Goal: Task Accomplishment & Management: Manage account settings

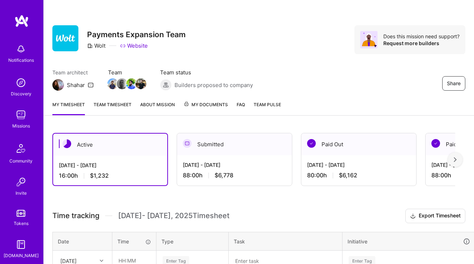
scroll to position [170, 0]
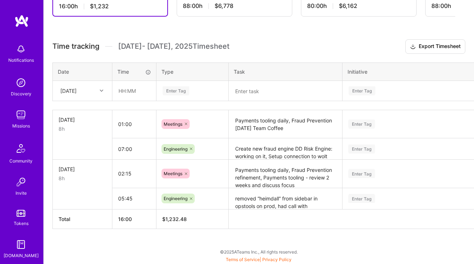
scroll to position [169, 0]
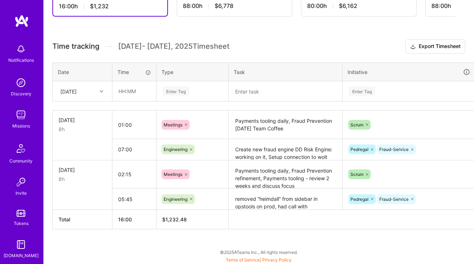
click at [263, 124] on textarea "Payments tooling daily, Fraud Prevention [DATE] Team Coffee" at bounding box center [285, 124] width 112 height 27
click at [293, 47] on h3 "Time tracking Sep 16 - Sep 30 , 2025 Timesheet Export Timesheet" at bounding box center [258, 46] width 413 height 14
drag, startPoint x: 290, startPoint y: 119, endPoint x: 217, endPoint y: 119, distance: 73.3
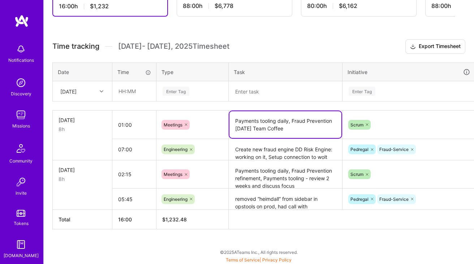
click at [217, 119] on tr "Wed, Sep 17 8h 01:00 Meetings Payments tooling daily, Fraud Prevention Wednesda…" at bounding box center [276, 124] width 447 height 29
click at [95, 94] on div "Fri, Sep 19" at bounding box center [77, 91] width 40 height 12
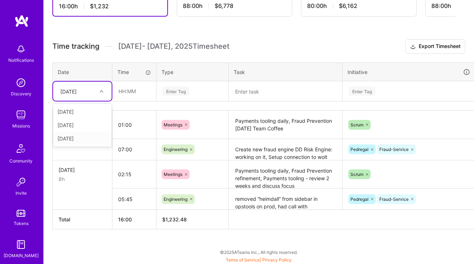
click at [92, 137] on div "[DATE]" at bounding box center [82, 138] width 58 height 13
click at [140, 90] on input "text" at bounding box center [134, 91] width 43 height 19
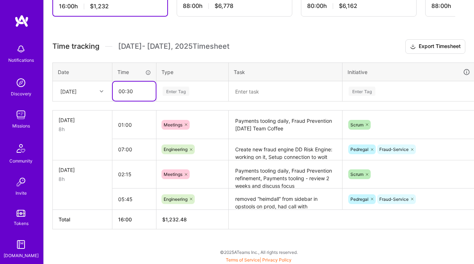
click at [123, 91] on input "00:30" at bounding box center [134, 91] width 43 height 19
type input "01:00"
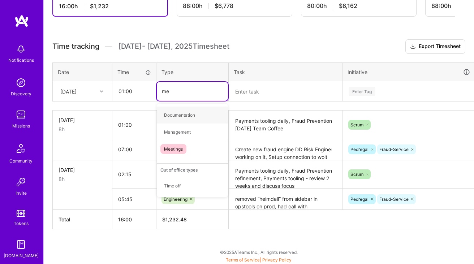
type input "mee"
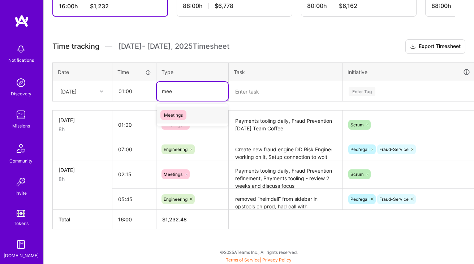
click at [195, 112] on div "Meetings" at bounding box center [192, 114] width 71 height 17
click at [275, 84] on textarea at bounding box center [285, 91] width 112 height 19
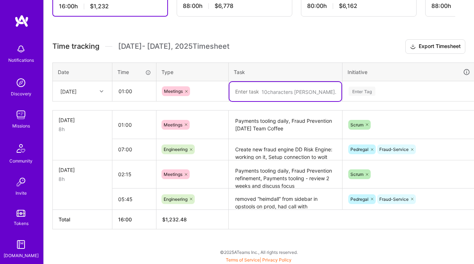
paste textarea "Payments tooling daily,"
type textarea "Payments tooling daily, 1on1 with Tommi"
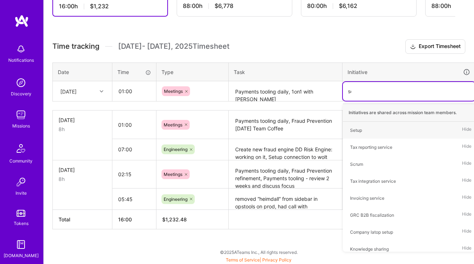
type input "scr"
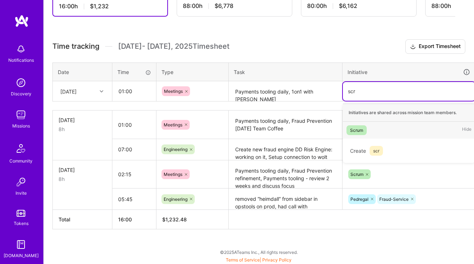
click at [350, 123] on div "Scrum Hide" at bounding box center [409, 130] width 132 height 17
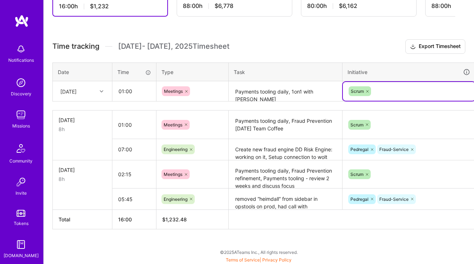
scroll to position [169, 26]
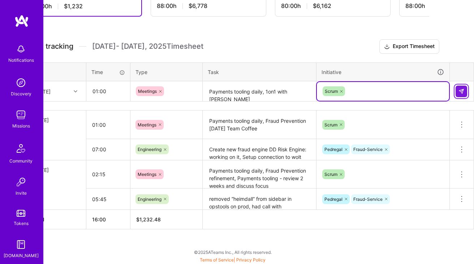
click at [458, 89] on img at bounding box center [461, 91] width 6 height 6
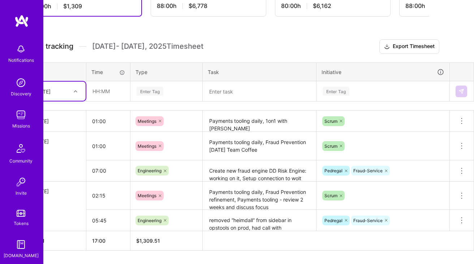
scroll to position [169, 0]
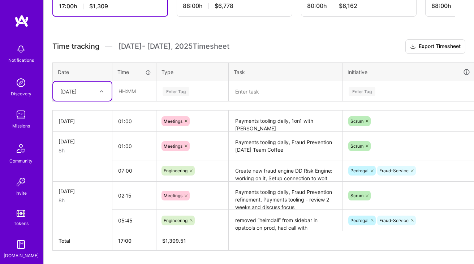
click at [298, 50] on h3 "Time tracking Sep 16 - Sep 30 , 2025 Timesheet Export Timesheet" at bounding box center [258, 46] width 413 height 14
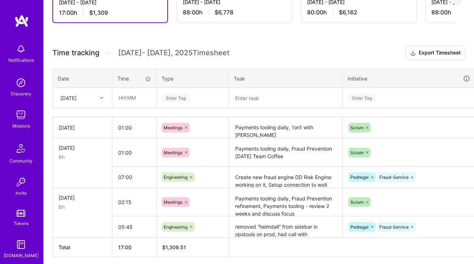
scroll to position [191, 0]
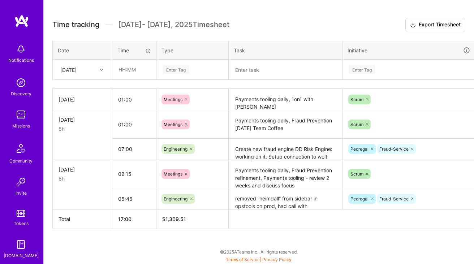
click at [279, 151] on textarea "Create new fraud engine DD Risk Engine: working on it, Setup connection to wolt…" at bounding box center [285, 149] width 112 height 20
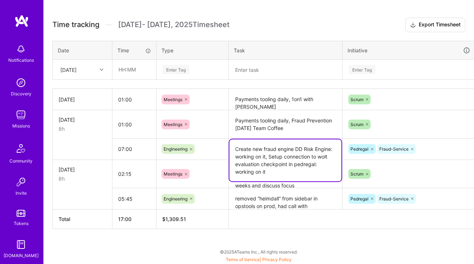
click at [279, 151] on textarea "Create new fraud engine DD Risk Engine: working on it, Setup connection to wolt…" at bounding box center [285, 160] width 112 height 42
click at [90, 73] on div "[DATE]" at bounding box center [77, 70] width 40 height 12
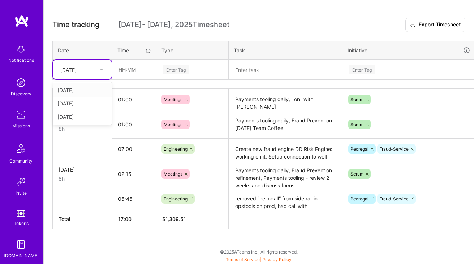
click at [138, 73] on input "text" at bounding box center [134, 69] width 43 height 19
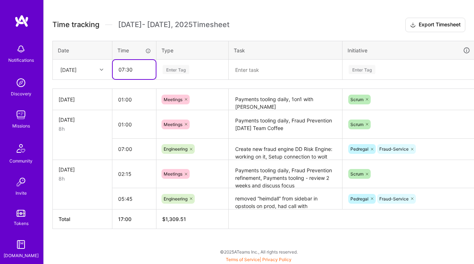
click at [128, 68] on input "07:30" at bounding box center [134, 69] width 43 height 19
type input "07:00"
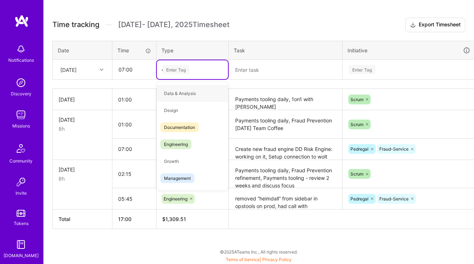
type input "en"
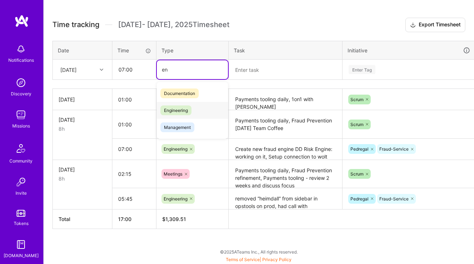
click at [180, 112] on span "Engineering" at bounding box center [175, 110] width 31 height 10
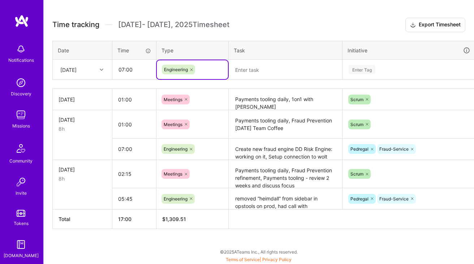
click at [263, 75] on textarea at bounding box center [285, 69] width 112 height 19
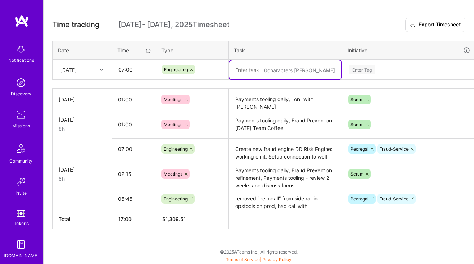
paste textarea "Create new fraud engine DD Risk Engine: working on it, Setup connection to wolt…"
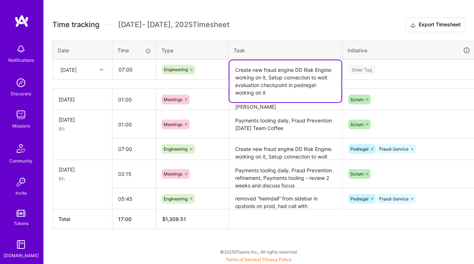
type textarea "Create new fraud engine DD Risk Engine: working on it, Setup connection to wolt…"
click at [379, 69] on div "Enter Tag" at bounding box center [409, 69] width 122 height 9
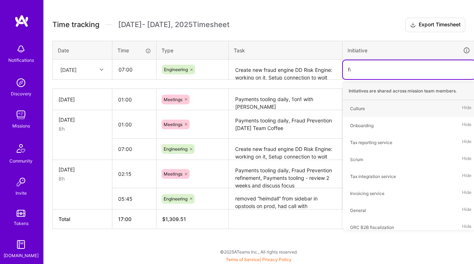
type input "fra"
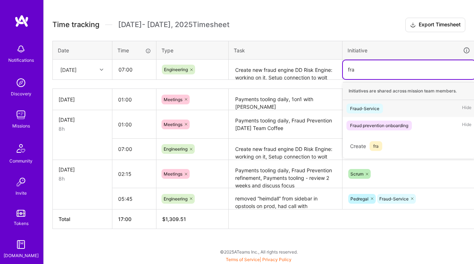
click at [375, 109] on div "Fraud-Service" at bounding box center [364, 109] width 29 height 8
type input "ped"
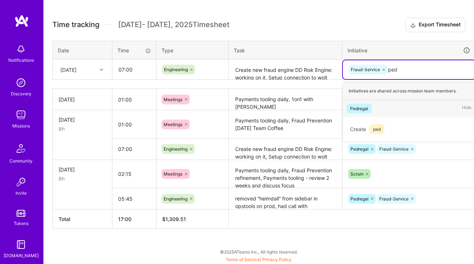
click at [384, 109] on div "Pedregal Hide" at bounding box center [409, 108] width 132 height 17
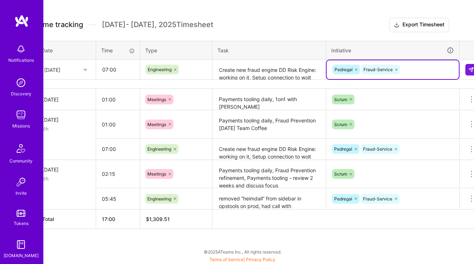
scroll to position [191, 26]
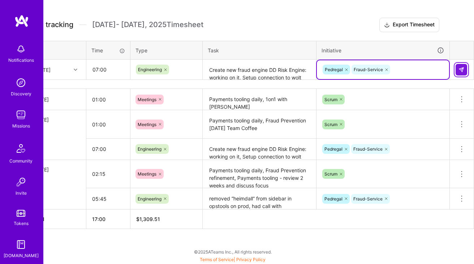
click at [460, 70] on img at bounding box center [461, 70] width 6 height 6
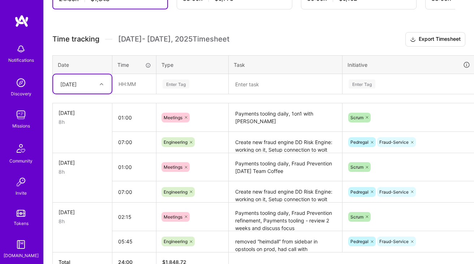
scroll to position [136, 0]
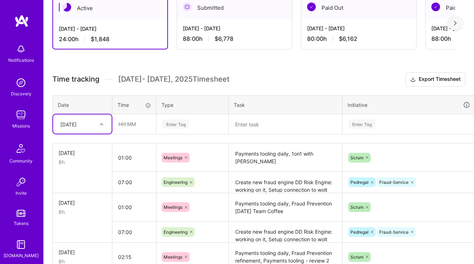
click at [77, 123] on div "[DATE]" at bounding box center [68, 124] width 16 height 8
click at [80, 170] on div "Fri, Sep 19" at bounding box center [82, 171] width 58 height 13
click at [130, 121] on input "text" at bounding box center [134, 123] width 43 height 19
click at [265, 119] on textarea at bounding box center [285, 124] width 112 height 19
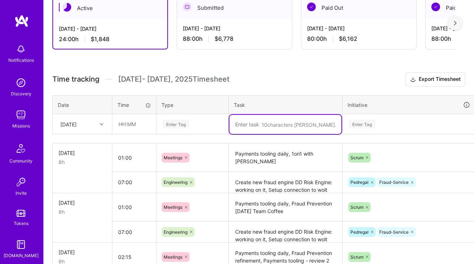
paste textarea "Fraud Prevention retrospective"
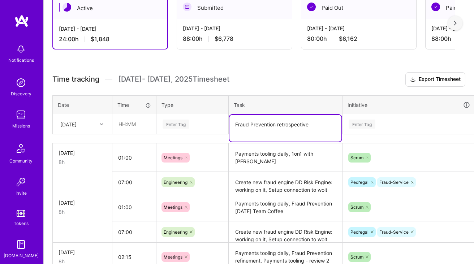
click at [282, 149] on textarea "Payments tooling daily, 1on1 with Tommi" at bounding box center [285, 157] width 112 height 27
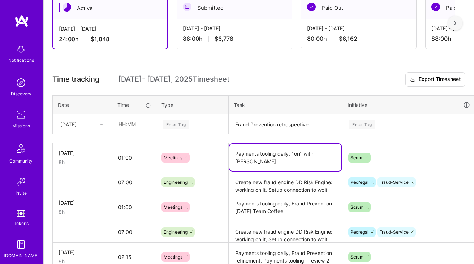
click at [289, 151] on textarea "Payments tooling daily, 1on1 with Tommi" at bounding box center [285, 157] width 112 height 27
click at [262, 125] on textarea "Fraud Prevention retrospective" at bounding box center [285, 124] width 112 height 19
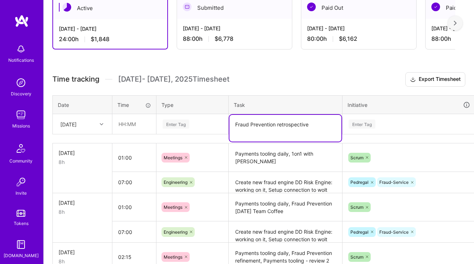
paste textarea "Payments tooling daily"
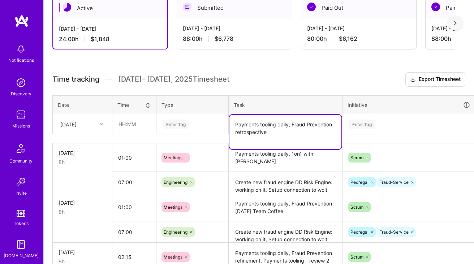
type textarea "Payments tooling daily, Fraud Prevention retrospective"
click at [182, 121] on div "Enter Tag" at bounding box center [175, 123] width 27 height 11
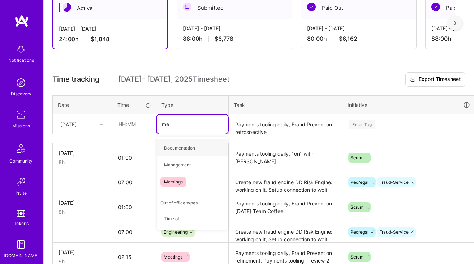
type input "mee"
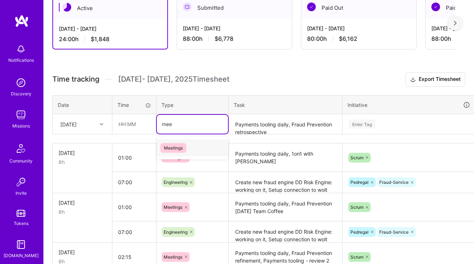
click at [183, 145] on span "Meetings" at bounding box center [173, 148] width 26 height 10
click at [125, 114] on td at bounding box center [134, 124] width 44 height 20
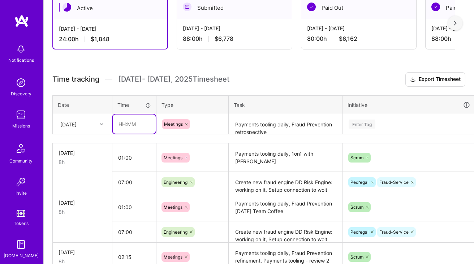
click at [140, 124] on input "text" at bounding box center [134, 123] width 43 height 19
click at [364, 121] on div "Enter Tag" at bounding box center [361, 123] width 27 height 11
type input "01:00"
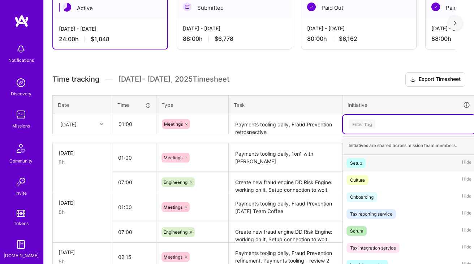
scroll to position [160, 0]
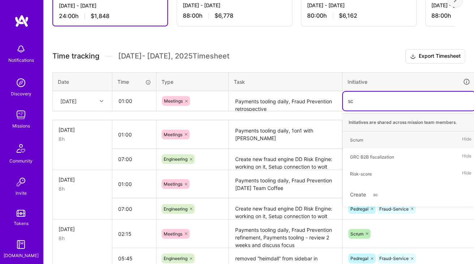
type input "scr"
click at [358, 141] on div "Scrum" at bounding box center [356, 140] width 13 height 8
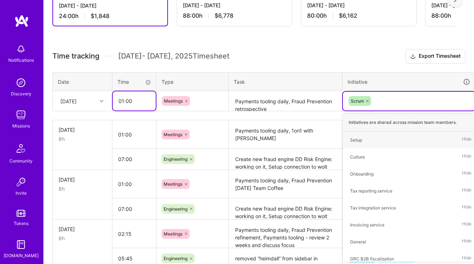
click at [126, 104] on input "01:00" at bounding box center [134, 100] width 43 height 19
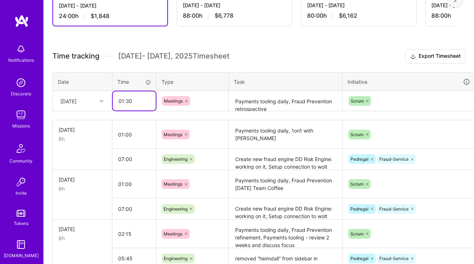
type input "01:30"
click at [77, 100] on div "Fri, Sep 19" at bounding box center [68, 101] width 16 height 8
click at [325, 52] on h3 "Time tracking Sep 16 - Sep 30 , 2025 Timesheet Export Timesheet" at bounding box center [258, 56] width 413 height 14
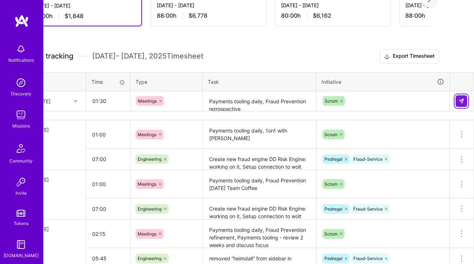
click at [458, 101] on img at bounding box center [461, 101] width 6 height 6
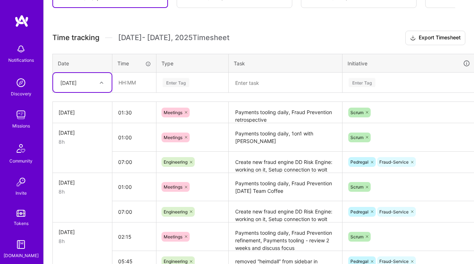
scroll to position [179, 0]
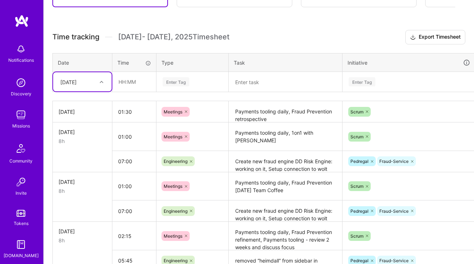
click at [263, 166] on textarea "Create new fraud engine DD Risk Engine: working on it, Setup connection to wolt…" at bounding box center [285, 162] width 112 height 20
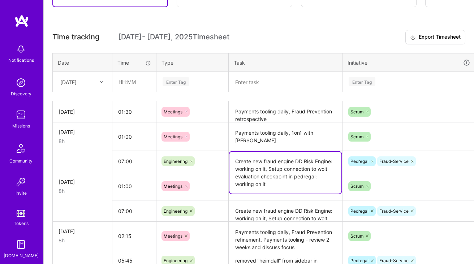
click at [263, 166] on textarea "Create new fraud engine DD Risk Engine: working on it, Setup connection to wolt…" at bounding box center [285, 173] width 112 height 42
click at [141, 82] on input "text" at bounding box center [134, 81] width 43 height 19
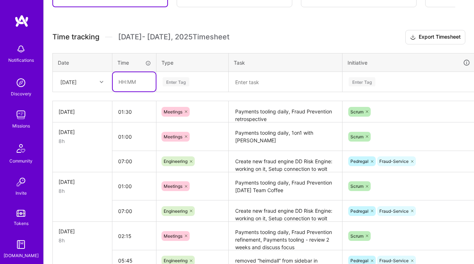
type input "06:30"
click at [188, 90] on div "Enter Tag" at bounding box center [192, 82] width 71 height 19
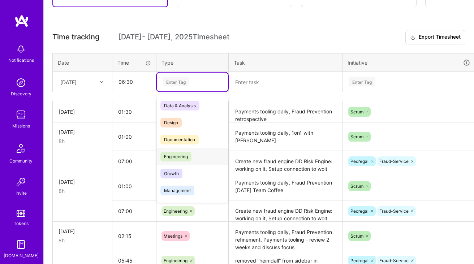
click at [203, 152] on div "Engineering" at bounding box center [192, 156] width 71 height 17
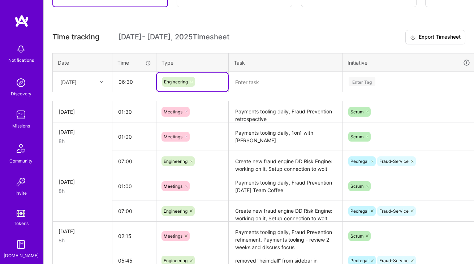
click at [271, 88] on textarea at bounding box center [285, 82] width 112 height 19
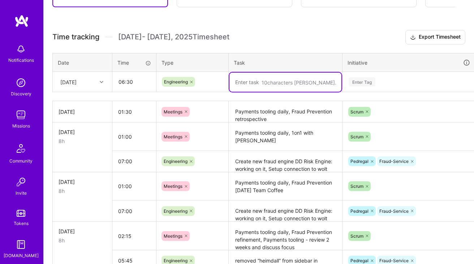
paste textarea "Create new fraud engine DD Risk Engine: working on it, Setup connection to wolt…"
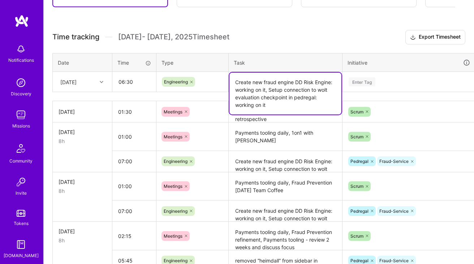
type textarea "Create new fraud engine DD Risk Engine: working on it, Setup connection to wolt…"
click at [365, 85] on div "Enter Tag" at bounding box center [361, 81] width 27 height 11
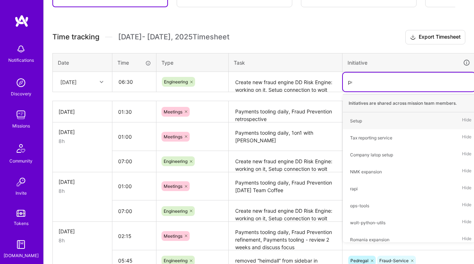
type input "ped"
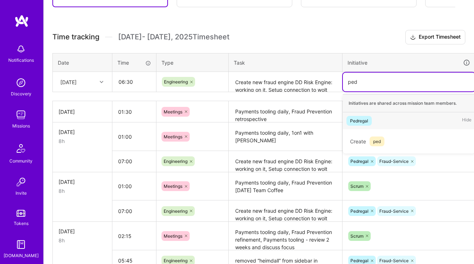
click at [369, 120] on span "Pedregal" at bounding box center [358, 121] width 25 height 10
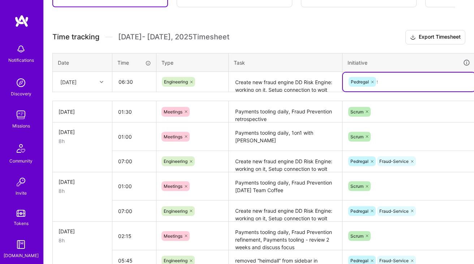
type input "fra"
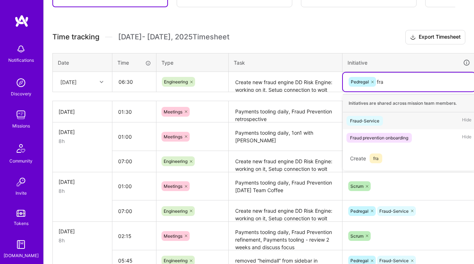
click at [370, 123] on div "Fraud-Service" at bounding box center [364, 121] width 29 height 8
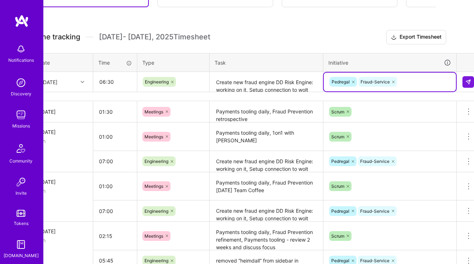
scroll to position [179, 26]
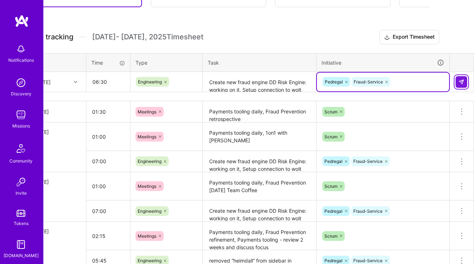
click at [464, 79] on button at bounding box center [461, 82] width 12 height 12
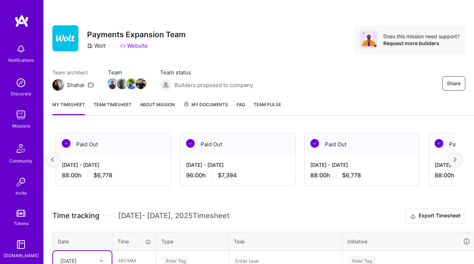
scroll to position [0, 0]
